Goal: Download file/media

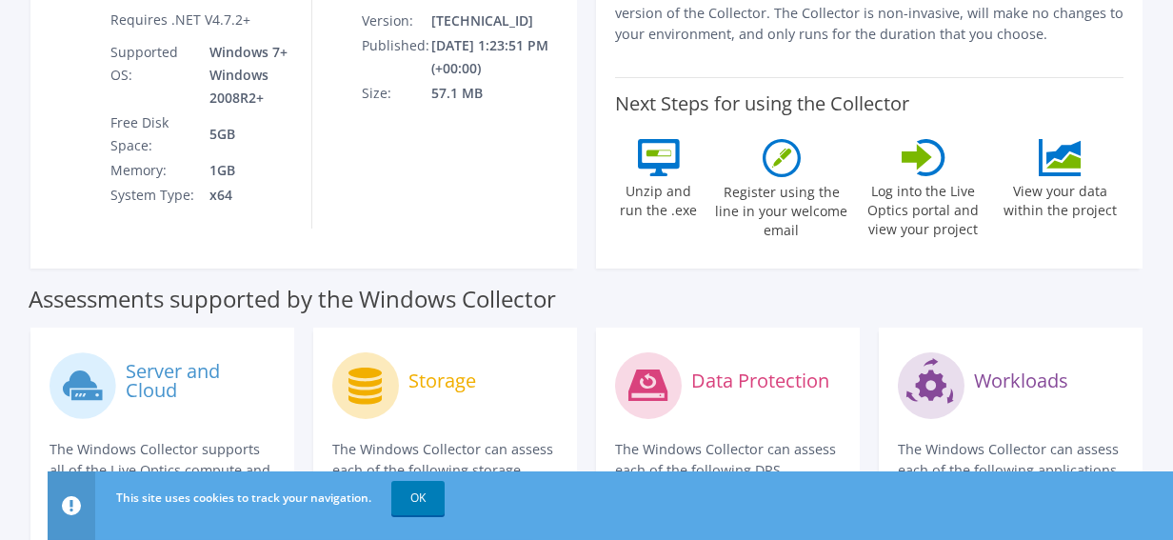
scroll to position [190, 0]
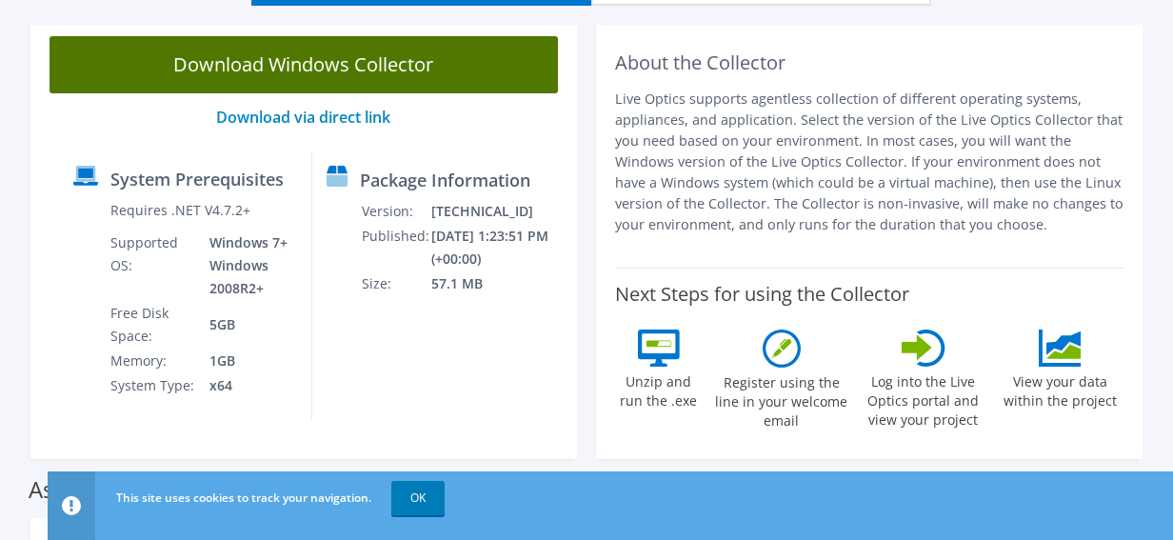
click at [238, 71] on link "Download Windows Collector" at bounding box center [304, 64] width 508 height 57
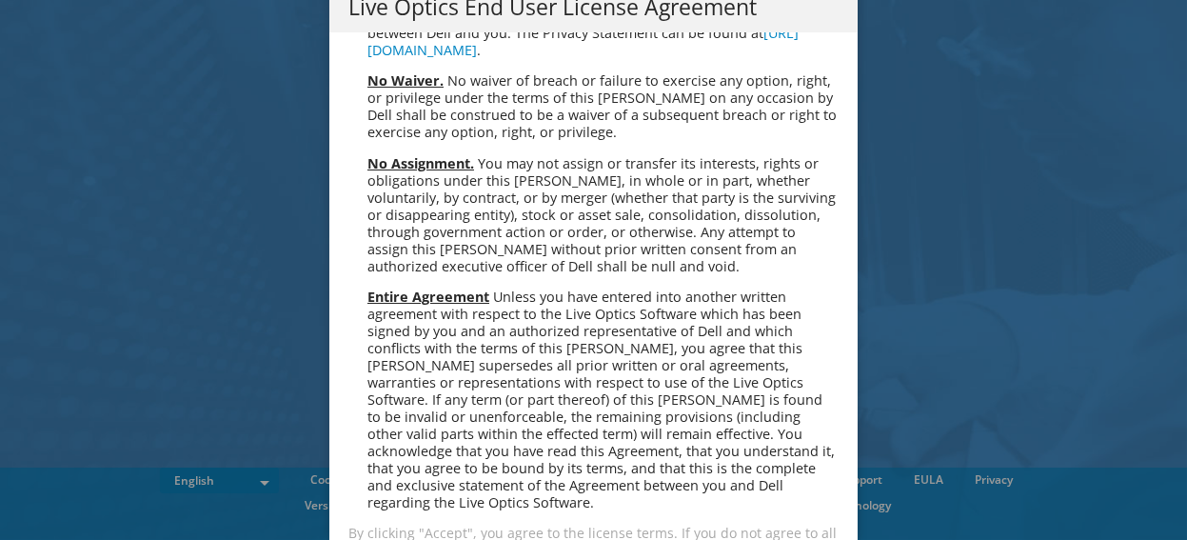
scroll to position [7201, 0]
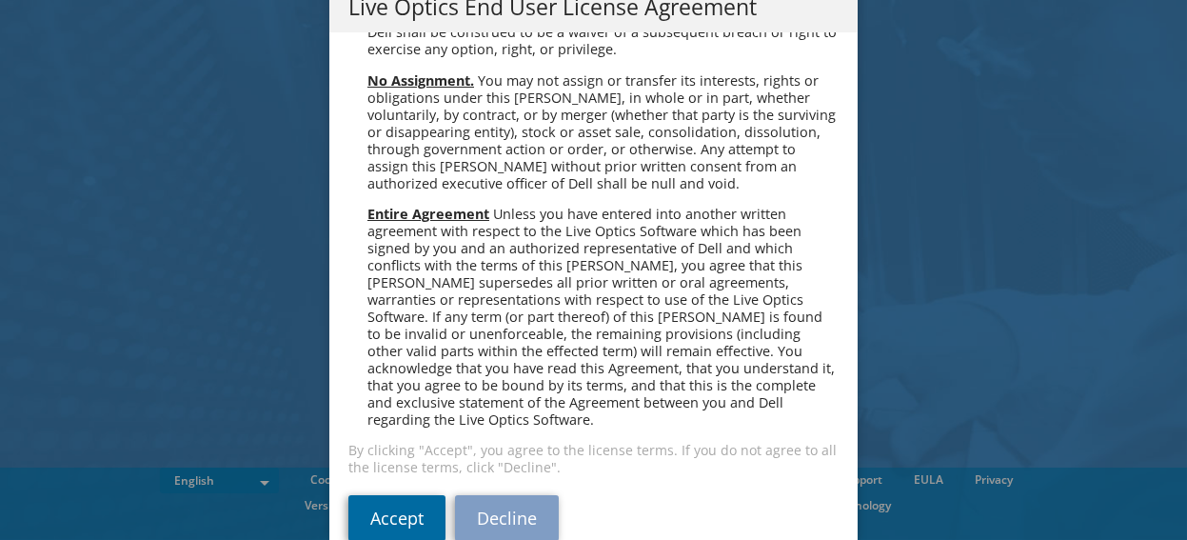
click at [387, 495] on link "Accept" at bounding box center [396, 518] width 97 height 46
